Goal: Task Accomplishment & Management: Use online tool/utility

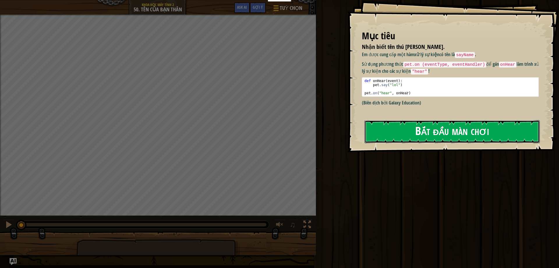
click at [430, 129] on button "Bắt đầu màn chơi" at bounding box center [452, 131] width 175 height 23
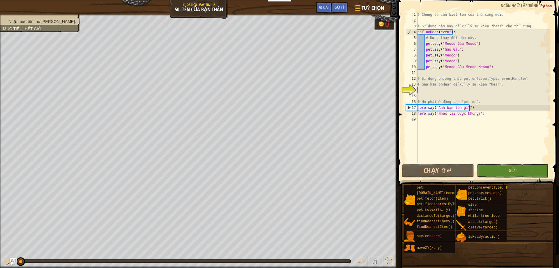
click at [431, 89] on div "# Chúng ta cần biết tên của thú cưng mới. # Sử dụng hàm này để xử lý sự kiện "h…" at bounding box center [484, 93] width 134 height 163
type textarea "h"
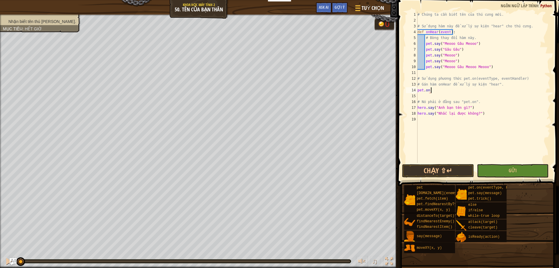
scroll to position [3, 1]
click at [432, 93] on div "# Chúng ta cần biết tên của thú cưng mới. # Sử dụng hàm này để xử lý sự kiện "h…" at bounding box center [484, 93] width 134 height 163
click at [430, 91] on div "# Chúng ta cần biết tên của thú cưng mới. # Sử dụng hàm này để xử lý sự kiện "h…" at bounding box center [484, 93] width 134 height 163
click at [431, 90] on div "# Chúng ta cần biết tên của thú cưng mới. # Sử dụng hàm này để xử lý sự kiện "h…" at bounding box center [484, 93] width 134 height 163
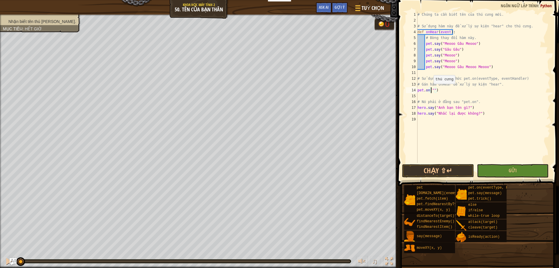
click at [431, 90] on div "# Chúng ta cần biết tên của thú cưng mới. # Sử dụng hàm này để xử lý sự kiện "h…" at bounding box center [484, 93] width 134 height 163
click at [433, 90] on div "# Chúng ta cần biết tên của thú cưng mới. # Sử dụng hàm này để xử lý sự kiện "h…" at bounding box center [484, 93] width 134 height 163
click at [443, 93] on div "# Chúng ta cần biết tên của thú cưng mới. # Sử dụng hàm này để xử lý sự kiện "h…" at bounding box center [484, 93] width 134 height 163
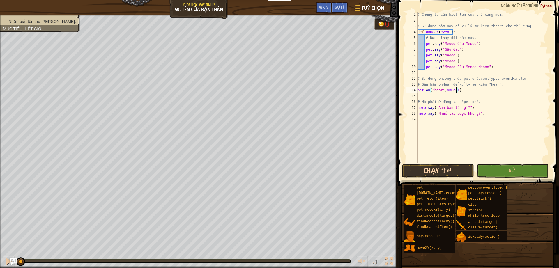
type textarea "pet.on("hear",onHear)"
drag, startPoint x: 470, startPoint y: 171, endPoint x: 506, endPoint y: 165, distance: 36.9
click at [505, 165] on div "Chạy ⇧↵ Gửi Xong" at bounding box center [477, 170] width 150 height 13
click at [512, 173] on button "Gửi" at bounding box center [513, 170] width 72 height 13
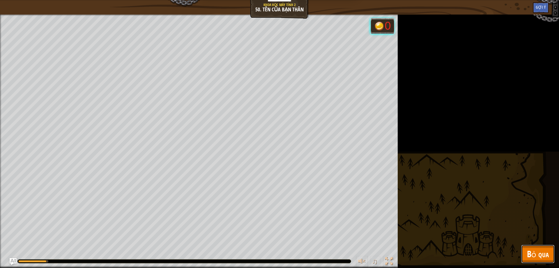
click at [538, 252] on span "Bỏ qua" at bounding box center [538, 254] width 22 height 12
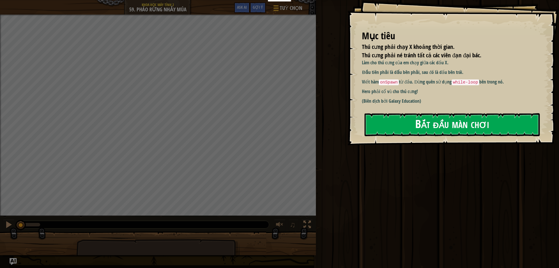
click at [431, 121] on button "Bắt đầu màn chơi" at bounding box center [452, 124] width 175 height 23
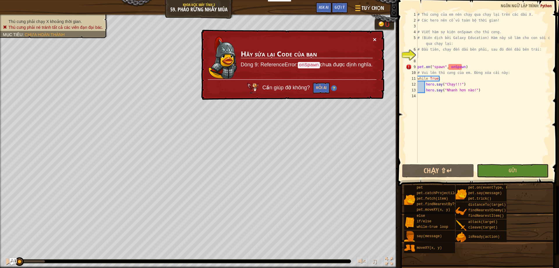
click at [375, 39] on button "×" at bounding box center [374, 39] width 3 height 6
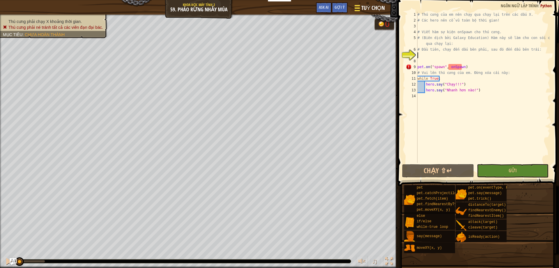
click at [371, 11] on span "Tuỳ chọn" at bounding box center [374, 8] width 24 height 8
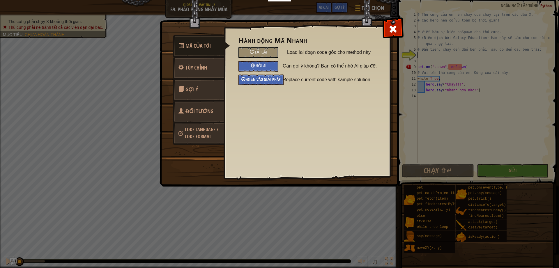
click at [278, 79] on span "Điền vào giải pháp" at bounding box center [263, 80] width 34 height 6
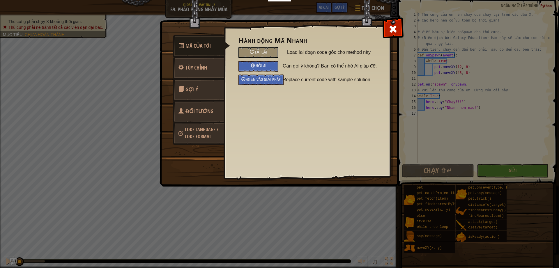
drag, startPoint x: 387, startPoint y: 31, endPoint x: 397, endPoint y: 60, distance: 29.9
click at [387, 31] on div at bounding box center [393, 28] width 18 height 18
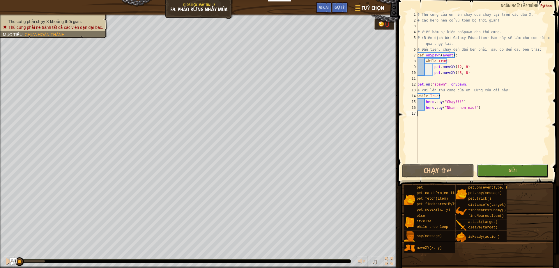
click at [493, 171] on button "Gửi" at bounding box center [513, 170] width 72 height 13
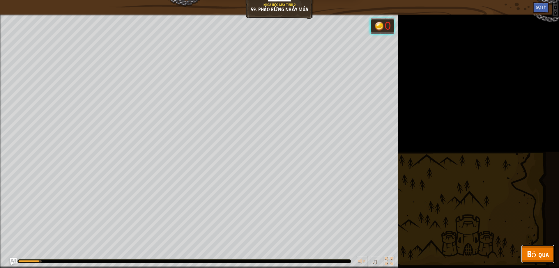
click at [532, 260] on span "Bỏ qua" at bounding box center [538, 254] width 22 height 12
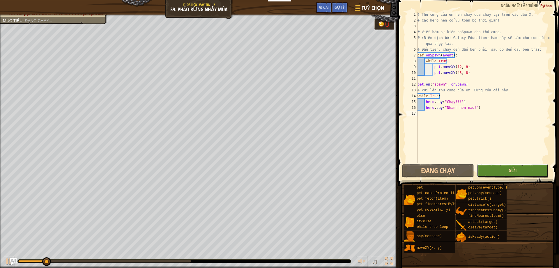
click at [512, 169] on span "Gửi" at bounding box center [513, 171] width 8 height 6
